Goal: Information Seeking & Learning: Find specific fact

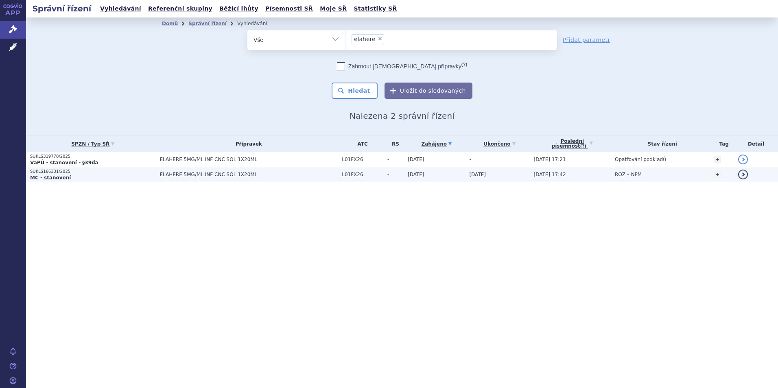
click at [142, 168] on td "SUKLS166331/2025 MC - stanovení" at bounding box center [91, 174] width 130 height 15
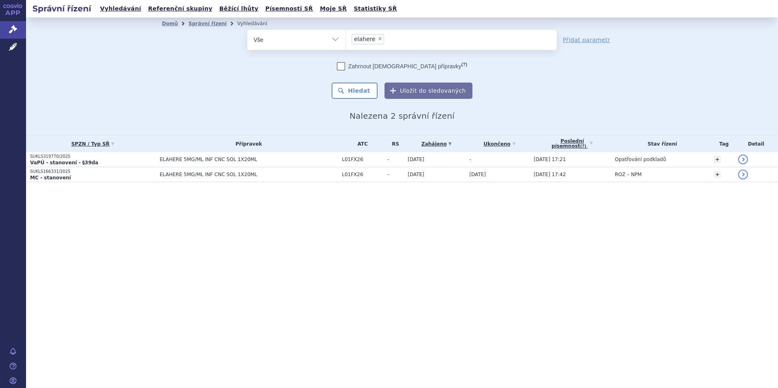
click at [378, 39] on span "×" at bounding box center [380, 38] width 5 height 5
click at [345, 39] on select "elahere" at bounding box center [345, 39] width 0 height 20
select select
click at [416, 37] on ul at bounding box center [450, 38] width 211 height 17
click at [345, 37] on select "elahere" at bounding box center [345, 39] width 0 height 20
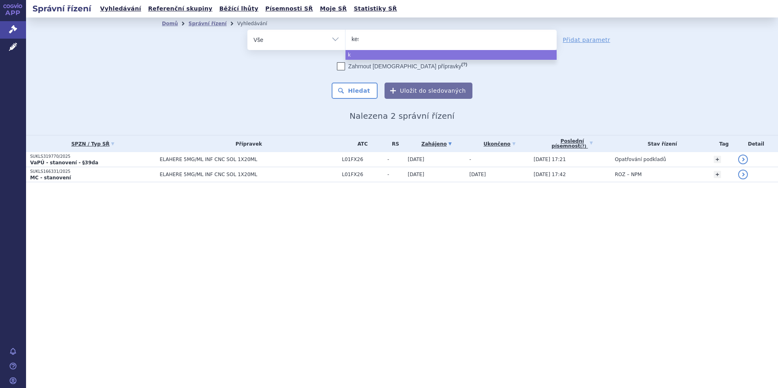
type input "kesi"
type input "kesim"
type input "kesimpta"
select select "kesimpta"
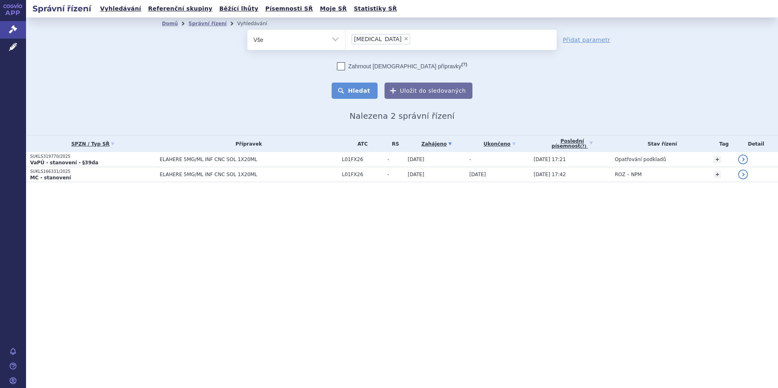
click at [363, 96] on button "Hledat" at bounding box center [355, 91] width 46 height 16
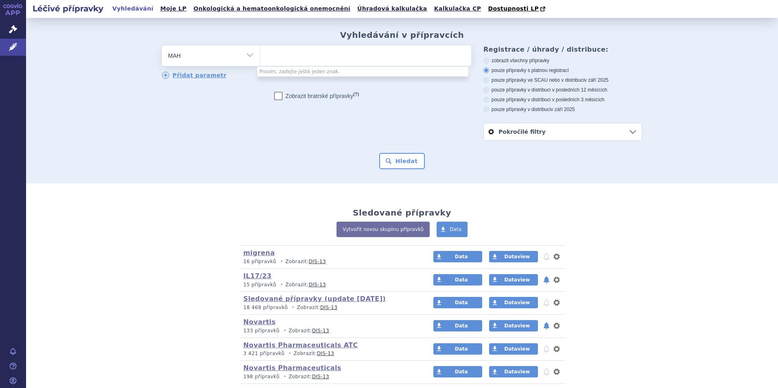
select select "filter-marketing-authorization-holder"
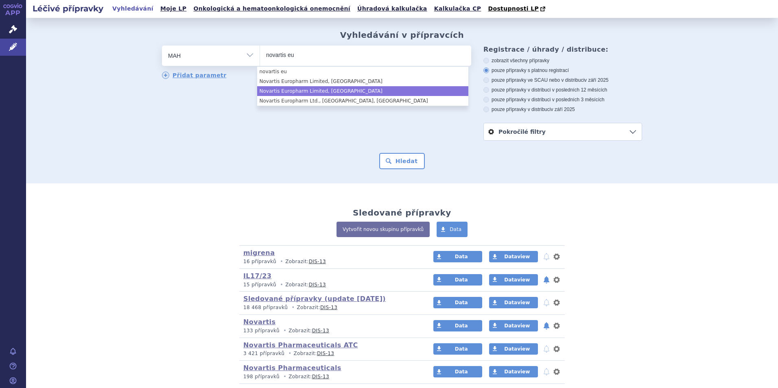
type input "novartis eu"
select select "Novartis Europharm Limited, [GEOGRAPHIC_DATA]"
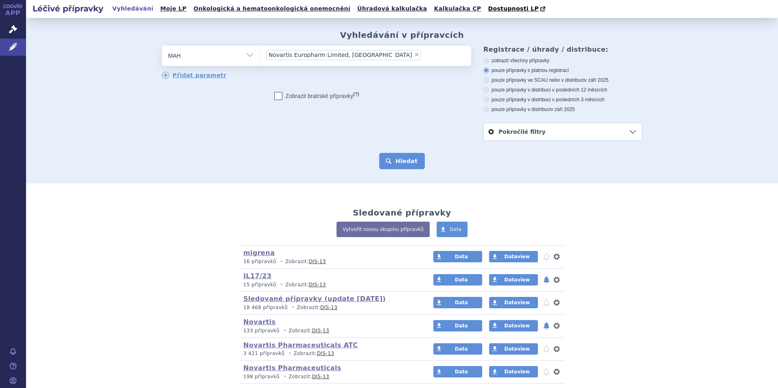
click at [406, 160] on button "Hledat" at bounding box center [402, 161] width 46 height 16
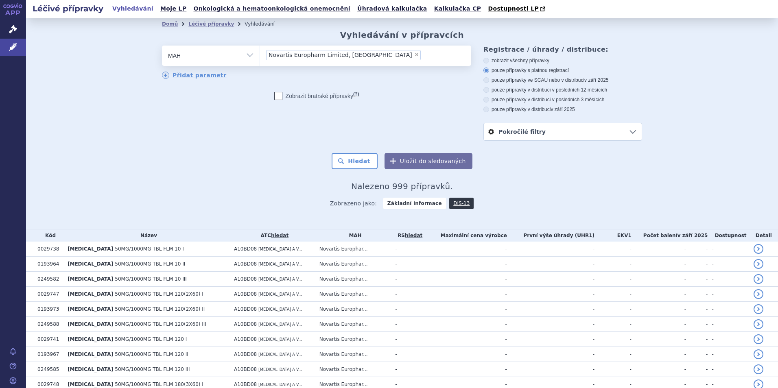
click at [556, 92] on label "pouze přípravky v distribuci v posledních 12 měsících" at bounding box center [562, 90] width 159 height 7
click at [490, 92] on input "pouze přípravky v distribuci v posledních 12 měsících" at bounding box center [486, 90] width 5 height 5
radio input "true"
click at [358, 157] on button "Hledat" at bounding box center [355, 161] width 46 height 16
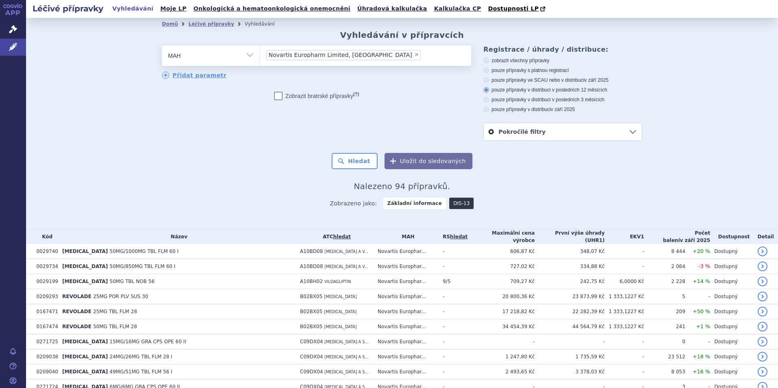
click at [449, 206] on link "DIS-13" at bounding box center [461, 203] width 24 height 11
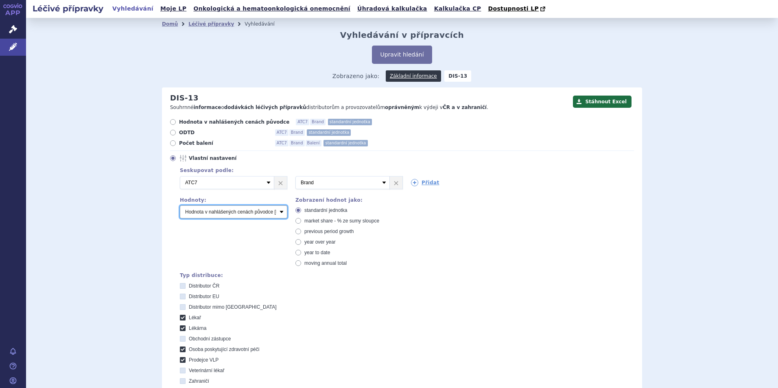
click at [271, 211] on select "Počet balení Hodnota v nahlášených cenách původce [DIS-13] Hodnota v maximálníc…" at bounding box center [233, 211] width 107 height 13
select select "scauMaxReimbursement1"
click at [180, 206] on select "Počet balení Hodnota v nahlášených cenách původce [DIS-13] Hodnota v maximálníc…" at bounding box center [233, 211] width 107 height 13
click at [413, 182] on icon at bounding box center [414, 182] width 7 height 7
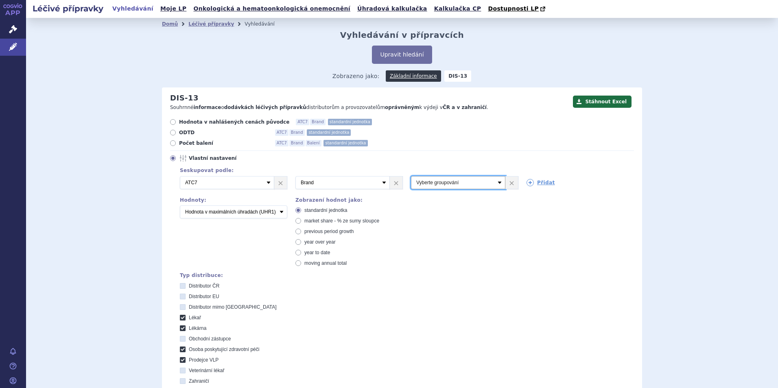
click at [458, 182] on select "Vyberte groupování ATC3 ATC5 ATC7 Brand Balení SÚKL kód MAH VPOIS Referenční sk…" at bounding box center [458, 182] width 94 height 13
select select "package"
click at [411, 177] on select "Vyberte groupování ATC3 ATC5 ATC7 Brand Balení SÚKL kód MAH VPOIS Referenční sk…" at bounding box center [458, 182] width 94 height 13
click at [553, 232] on div "Seskupovat podle: 2 Vyberte groupování ATC3 ATC5 ATC7 Brand Balení SÚKL kód MAH…" at bounding box center [402, 296] width 464 height 261
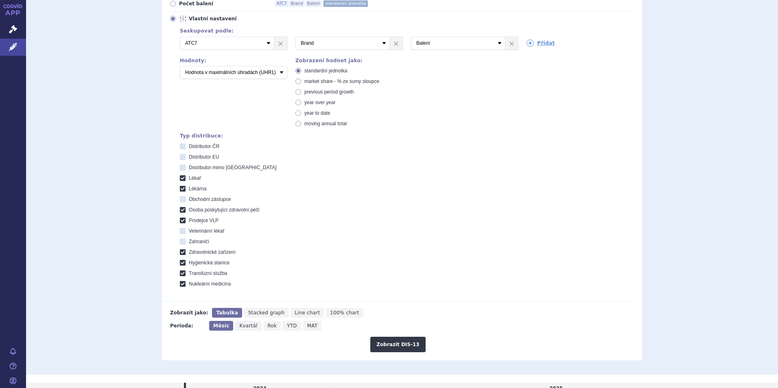
scroll to position [163, 0]
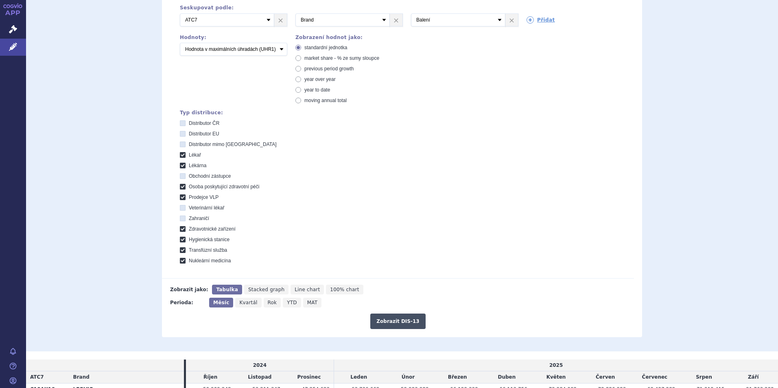
click at [389, 317] on button "Zobrazit DIS-13" at bounding box center [397, 321] width 55 height 15
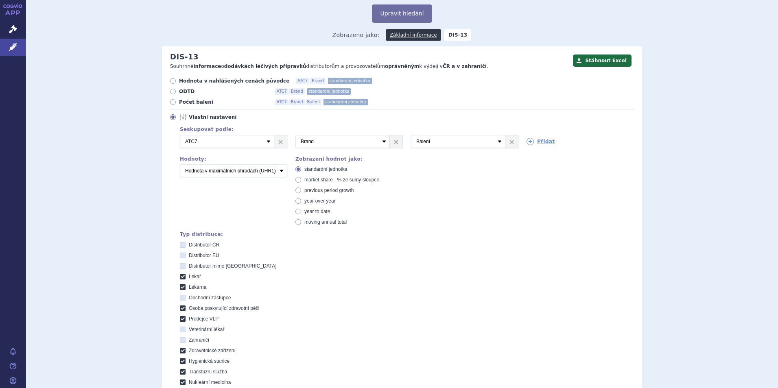
scroll to position [41, 0]
click at [507, 144] on link "×" at bounding box center [511, 142] width 13 height 12
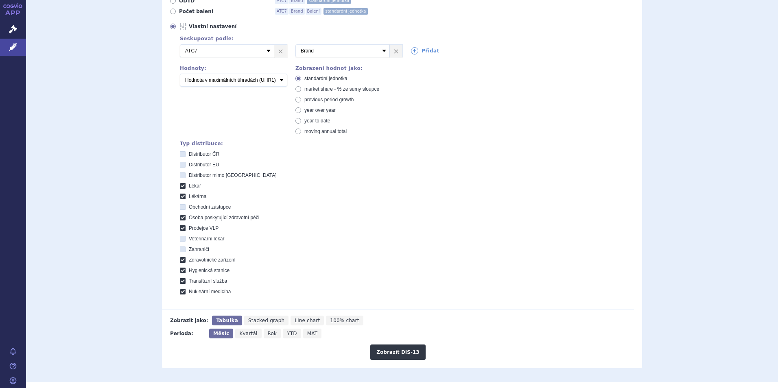
scroll to position [244, 0]
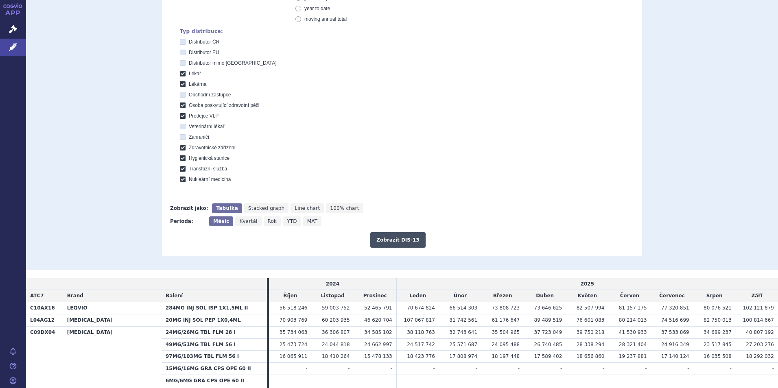
click at [406, 243] on button "Zobrazit DIS-13" at bounding box center [397, 239] width 55 height 15
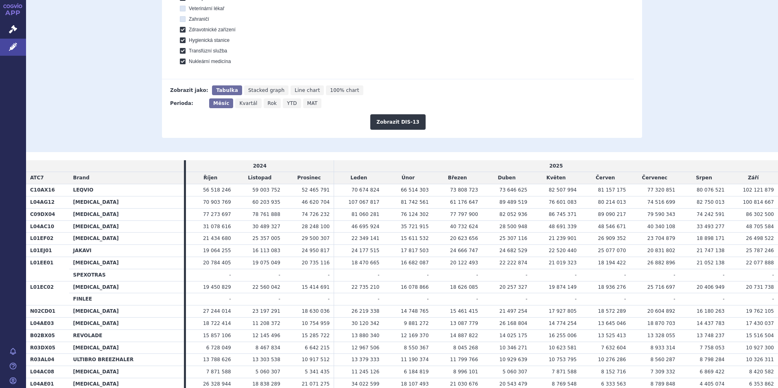
scroll to position [285, 0]
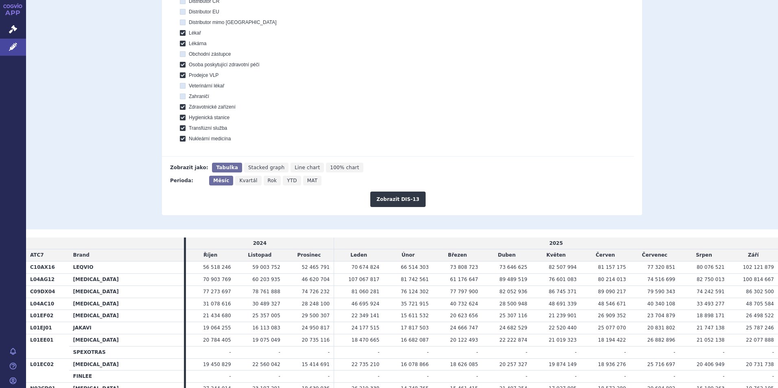
click at [303, 180] on icon "MAT" at bounding box center [312, 181] width 19 height 10
click at [303, 180] on input "MAT" at bounding box center [305, 178] width 5 height 5
radio input "true"
click at [405, 204] on button "Zobrazit DIS-13" at bounding box center [397, 199] width 55 height 15
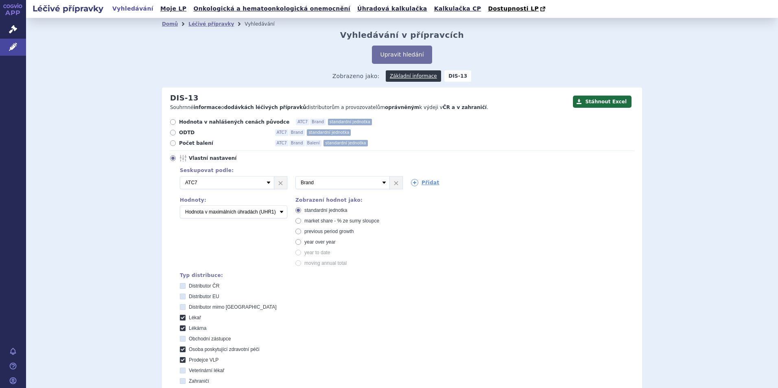
click at [248, 220] on div "Seskupovat podle: 2 Vyberte groupování ATC3 ATC5 ATC7 Brand Balení SÚKL kód MAH…" at bounding box center [402, 296] width 464 height 261
click at [254, 211] on select "Počet balení Hodnota v nahlášených cenách původce [DIS-13] Hodnota v maximálníc…" at bounding box center [233, 211] width 107 height 13
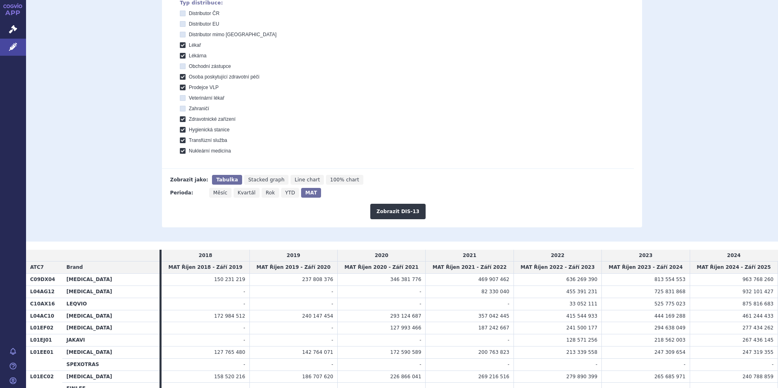
scroll to position [366, 0]
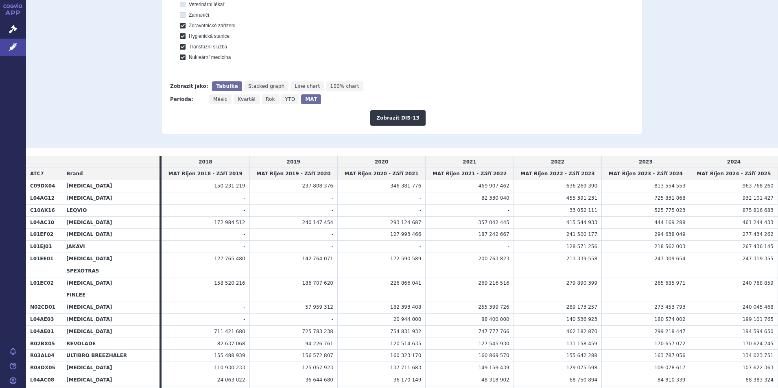
click at [732, 278] on td "240 788 859" at bounding box center [734, 283] width 88 height 12
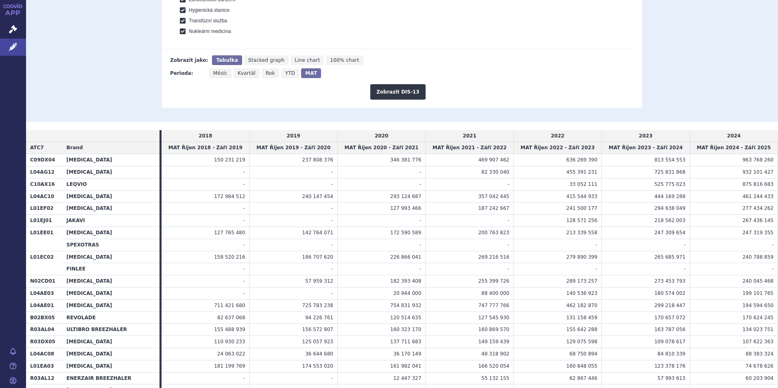
scroll to position [407, 0]
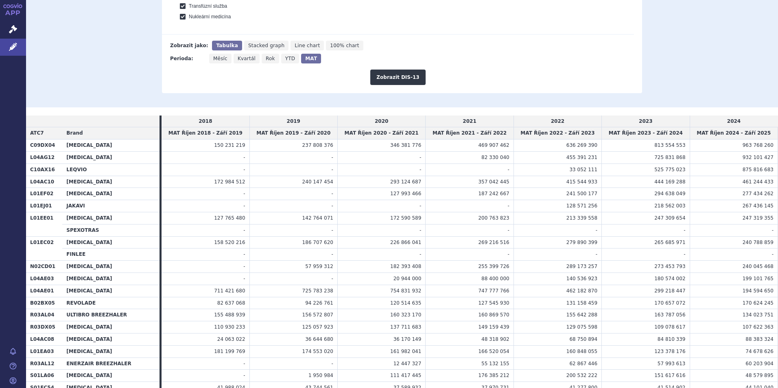
click at [750, 277] on span "199 101 765" at bounding box center [758, 279] width 31 height 6
drag, startPoint x: 743, startPoint y: 278, endPoint x: 776, endPoint y: 279, distance: 33.4
click at [776, 279] on div "Léčivé přípravky Vyhledávání Moje LP Onkologická a hematoonkologická onemocnění…" at bounding box center [402, 194] width 752 height 388
drag, startPoint x: 776, startPoint y: 279, endPoint x: 764, endPoint y: 279, distance: 12.6
click at [764, 279] on span "199 101 765" at bounding box center [758, 279] width 31 height 6
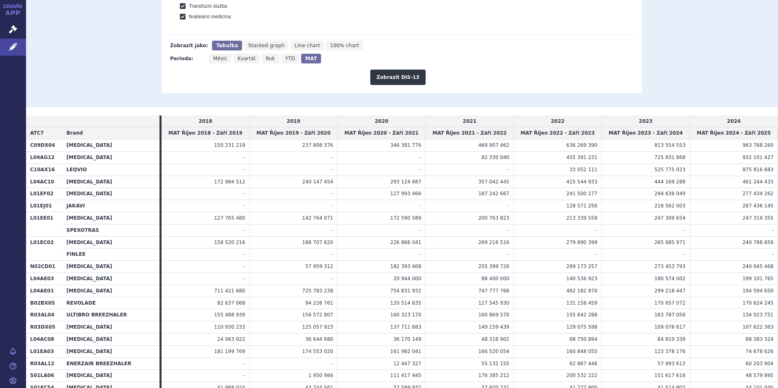
click at [745, 280] on span "199 101 765" at bounding box center [758, 279] width 31 height 6
drag, startPoint x: 743, startPoint y: 280, endPoint x: 770, endPoint y: 281, distance: 26.9
click at [770, 281] on td "199 101 765" at bounding box center [734, 279] width 88 height 12
drag, startPoint x: 770, startPoint y: 281, endPoint x: 754, endPoint y: 296, distance: 22.2
click at [754, 296] on td "194 594 650" at bounding box center [734, 291] width 88 height 12
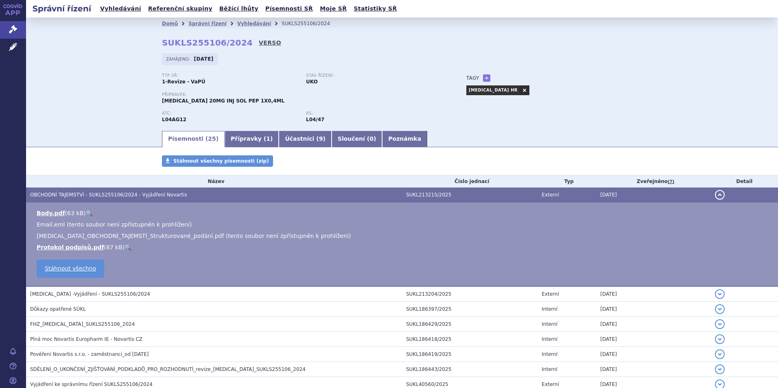
click at [259, 40] on link "VERSO" at bounding box center [270, 43] width 22 height 8
